Goal: Find specific page/section: Find specific page/section

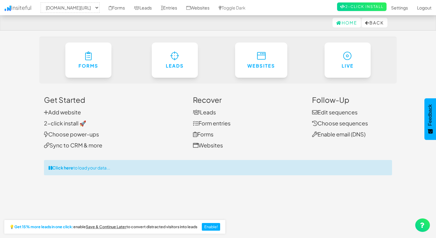
select select "2539"
click at [147, 7] on link "Leads" at bounding box center [143, 7] width 27 height 15
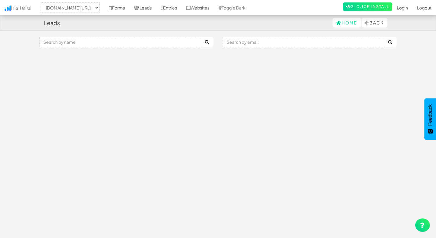
select select "2539"
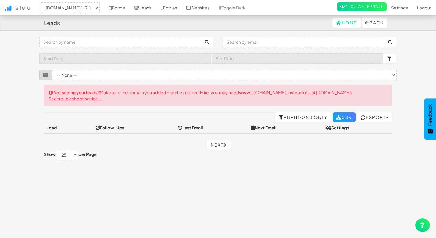
select select "2539"
